Goal: Complete application form

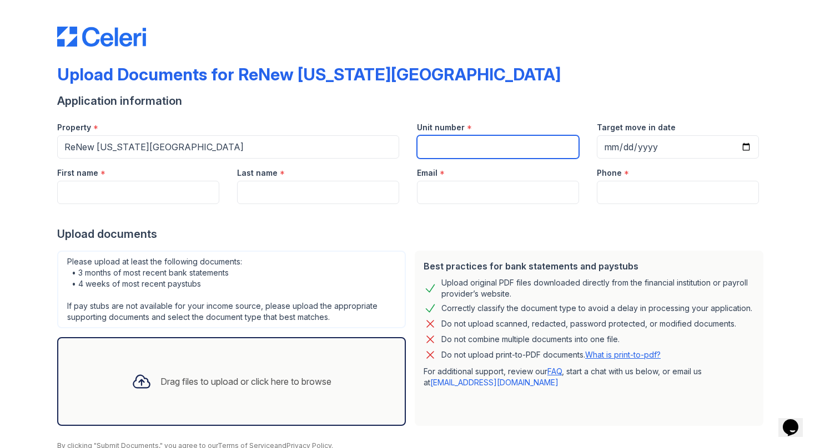
click at [442, 139] on input "Unit number" at bounding box center [498, 146] width 162 height 23
type input "LG1200"
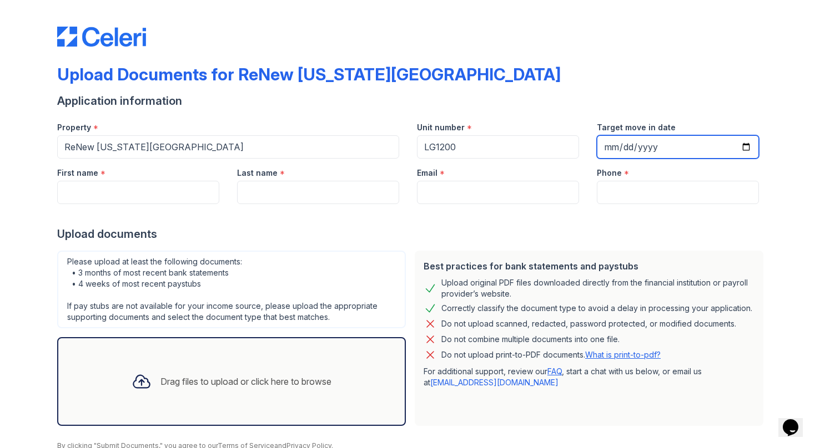
click at [743, 150] on input "Target move in date" at bounding box center [678, 146] width 162 height 23
type input "[DATE]"
click at [745, 148] on input "[DATE]" at bounding box center [678, 146] width 162 height 23
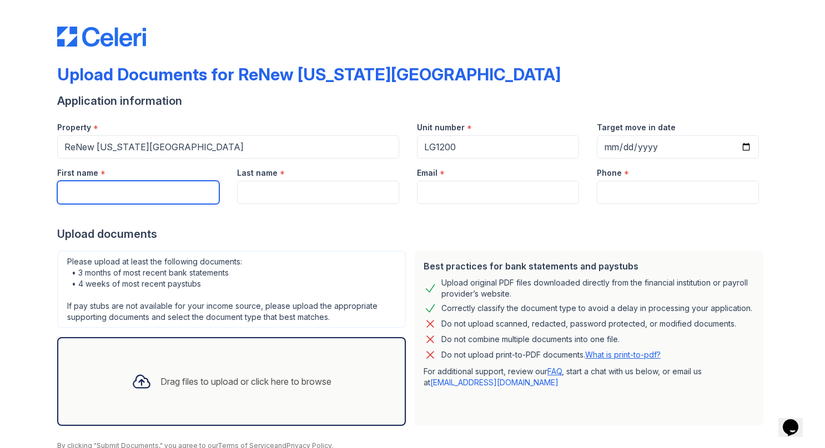
click at [204, 193] on input "First name" at bounding box center [138, 192] width 162 height 23
type input "Kelin"
type input "[PERSON_NAME]"
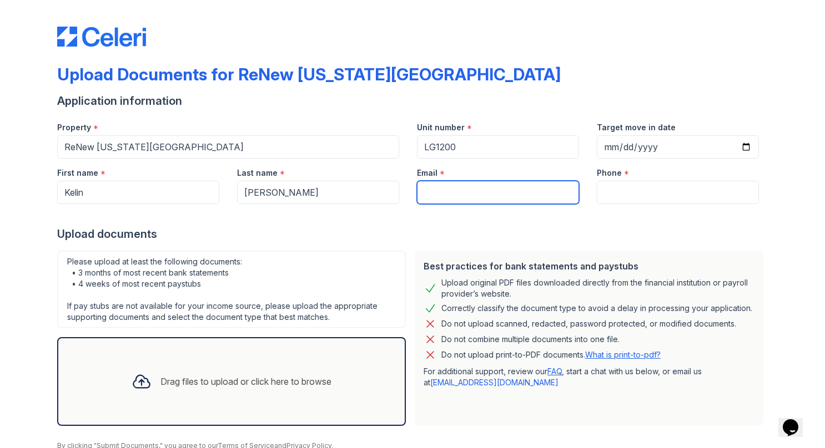
type input "[EMAIL_ADDRESS][DOMAIN_NAME]"
type input "8048787663"
